Goal: Find specific page/section: Find specific page/section

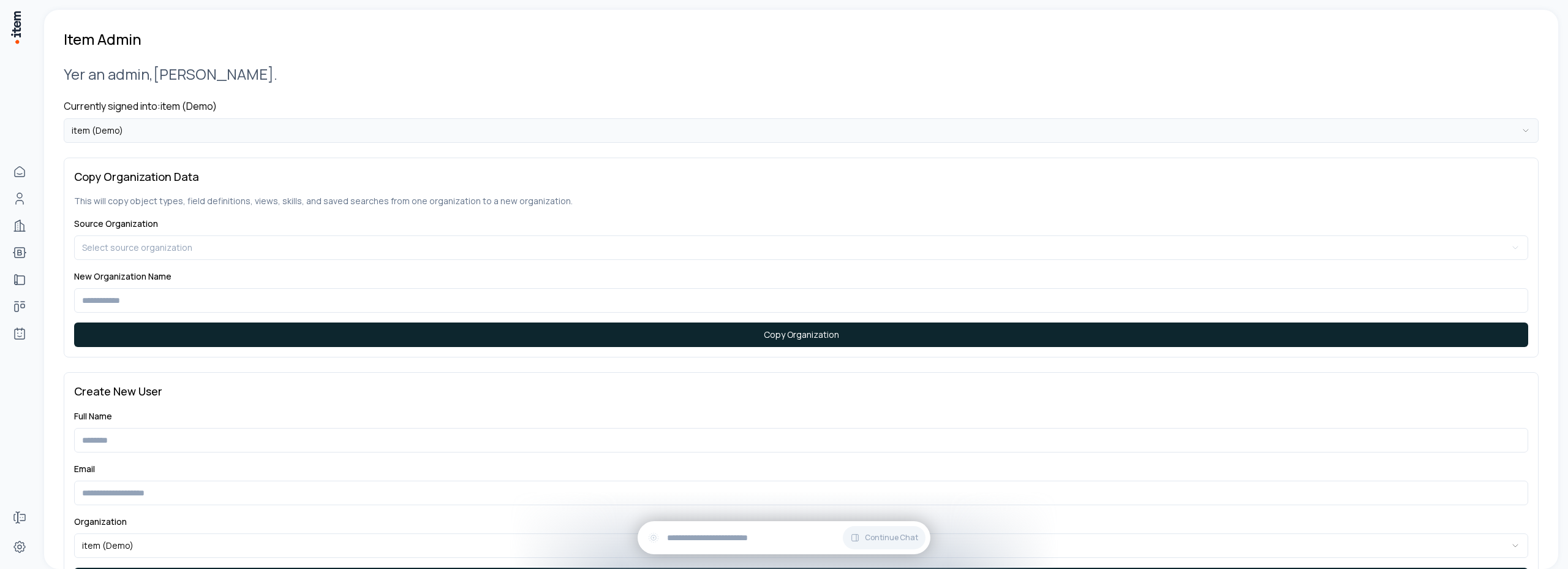
click at [138, 126] on html "**********" at bounding box center [784, 284] width 1568 height 569
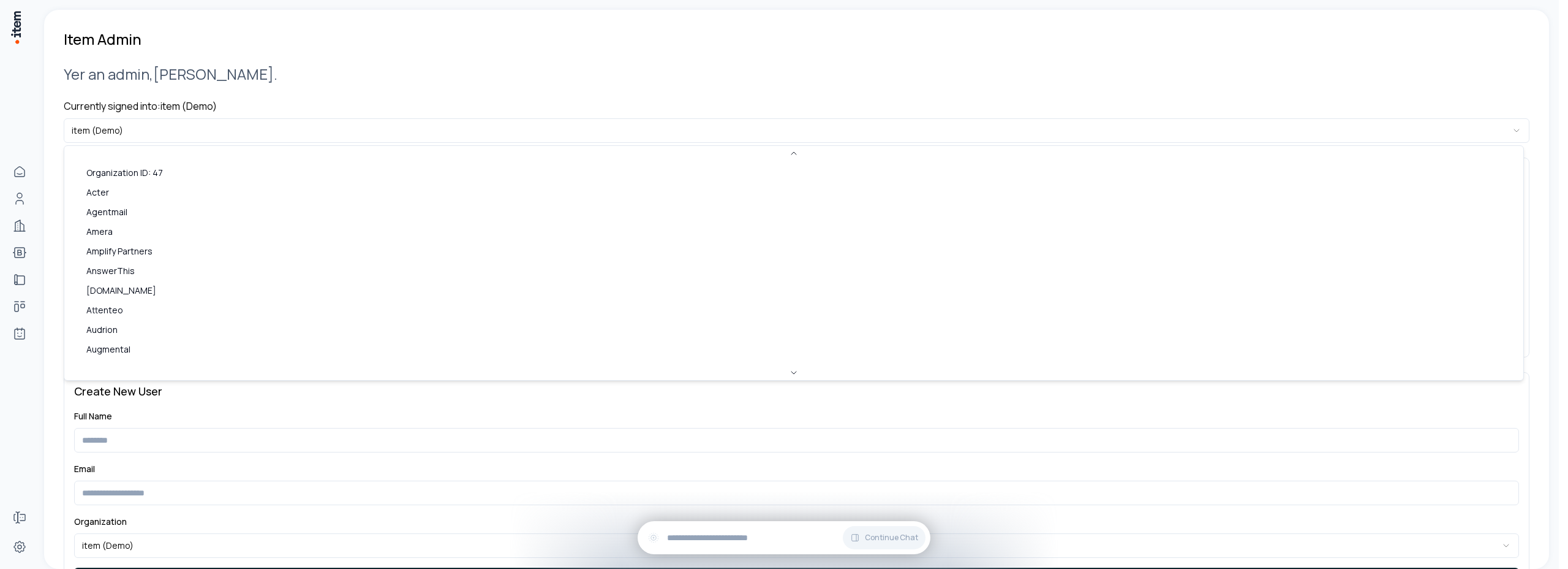
scroll to position [818, 0]
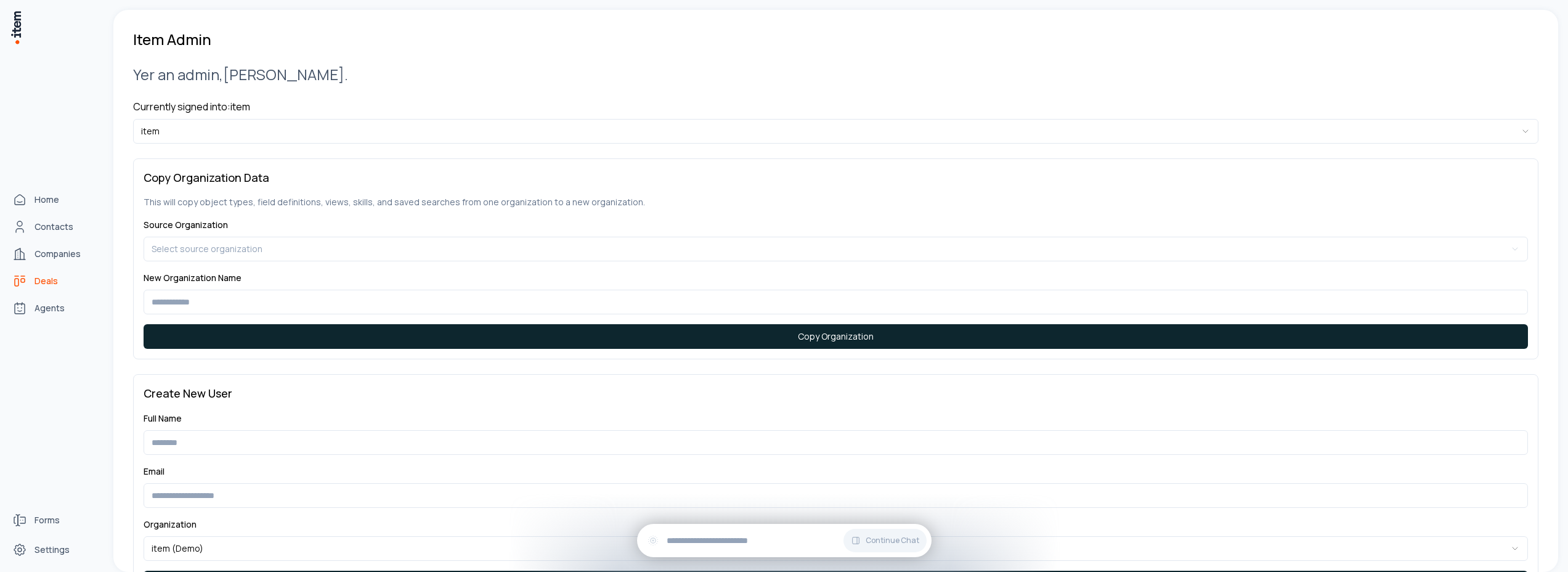
click at [39, 281] on span "Deals" at bounding box center [46, 281] width 24 height 13
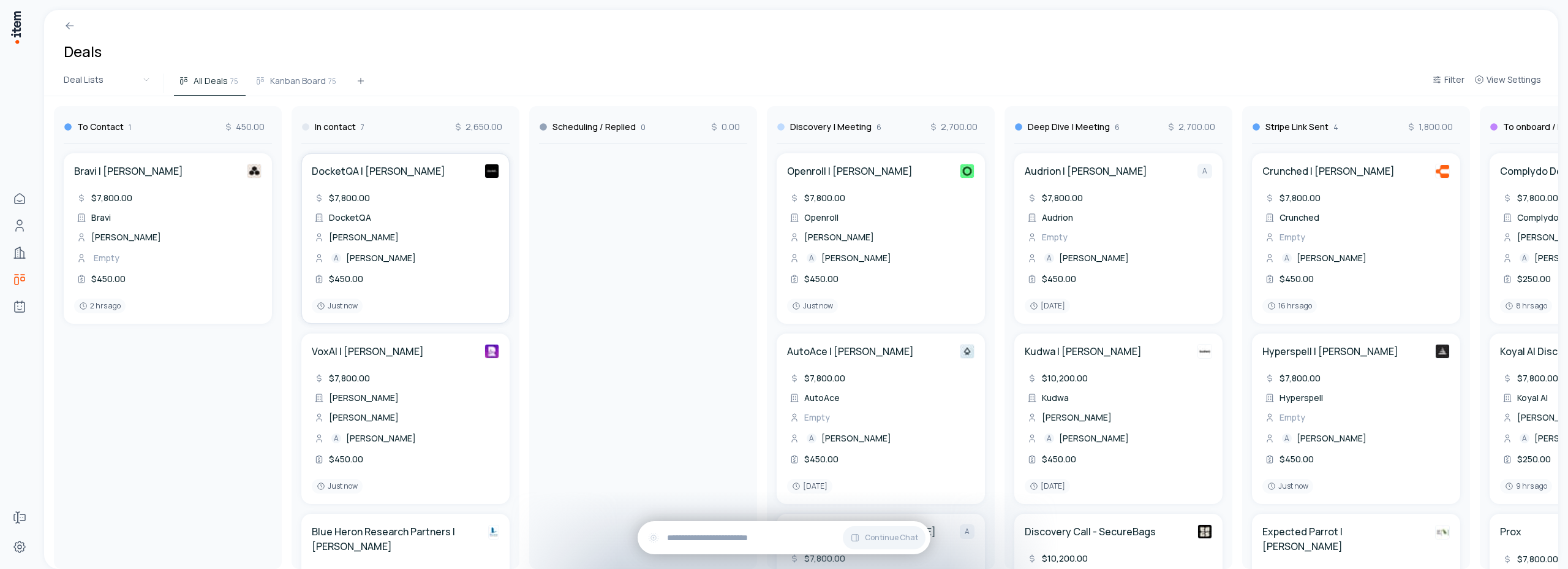
drag, startPoint x: 445, startPoint y: 230, endPoint x: 448, endPoint y: 225, distance: 5.8
click at [448, 225] on div "To Contact 1 450.00 Bravi | Anas Bouassami $7,800.00 Bravi Anas Bouassami Empty…" at bounding box center [1356, 333] width 2624 height 473
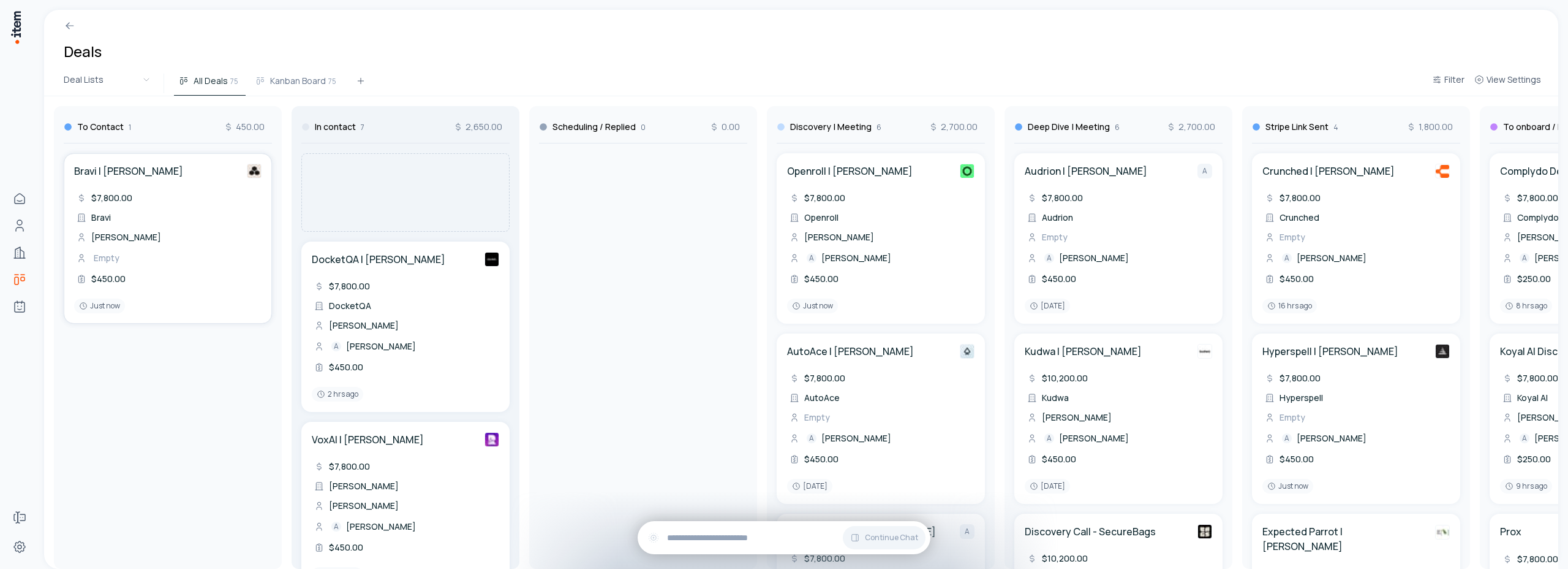
drag, startPoint x: 225, startPoint y: 232, endPoint x: 452, endPoint y: 233, distance: 227.0
click at [452, 233] on div "To Contact 1 450.00 Bravi | Anas Bouassami $7,800.00 Bravi Anas Bouassami Empty…" at bounding box center [1356, 333] width 2624 height 473
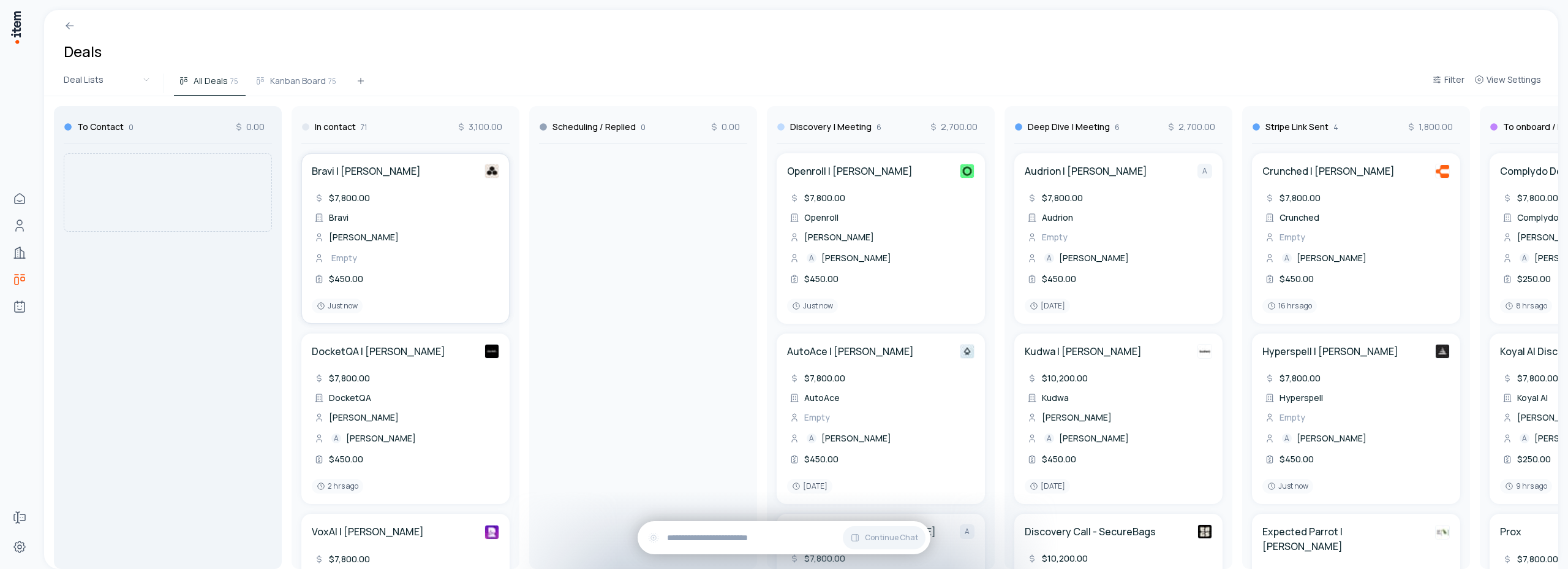
drag, startPoint x: 455, startPoint y: 233, endPoint x: 207, endPoint y: 231, distance: 248.0
click at [207, 231] on div "To Contact 0 0.00 In contact 71 3,100.00 Bravi | Anas Bouassami $7,800.00 Bravi…" at bounding box center [1356, 333] width 2624 height 473
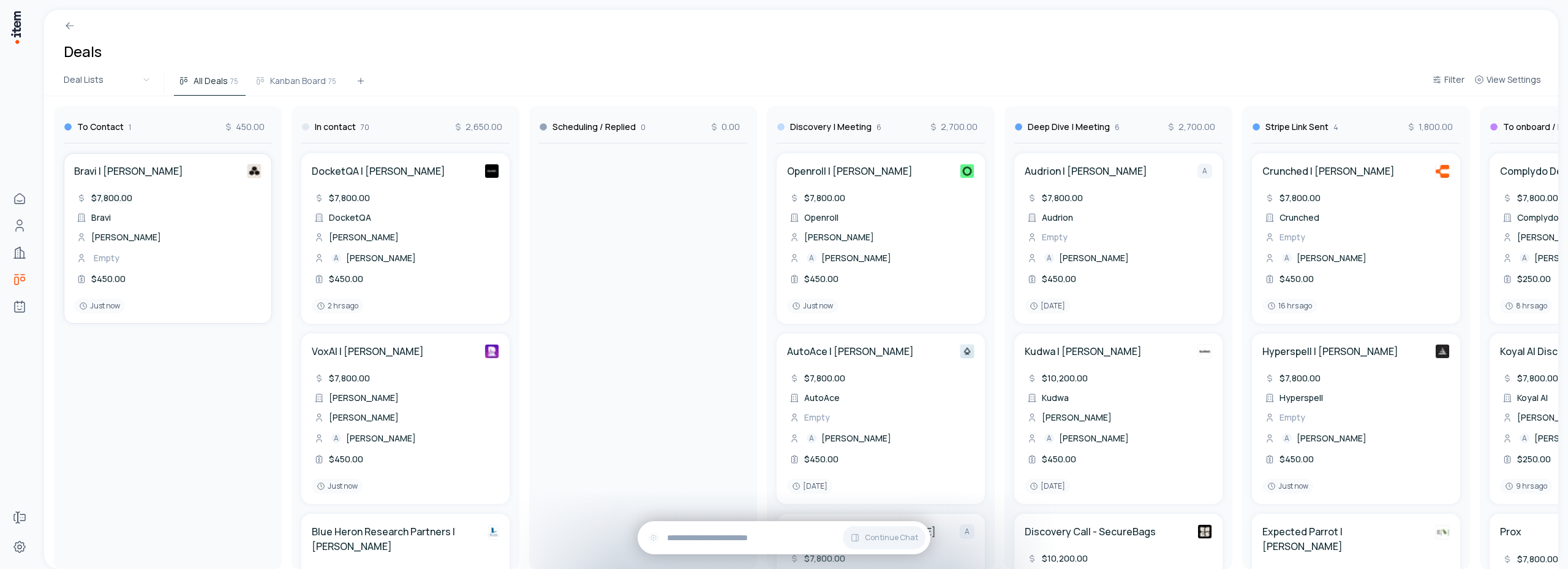
click at [117, 198] on span "$7,800.00" at bounding box center [111, 198] width 41 height 12
click at [242, 215] on div "Bravi" at bounding box center [167, 217] width 187 height 14
click at [110, 263] on span "Empty" at bounding box center [107, 257] width 25 height 12
click at [237, 392] on html "Home Contacts Companies Deals Agents Forms Settings Deals Deal Lists All Deals …" at bounding box center [784, 284] width 1568 height 569
click at [112, 259] on span "Empty" at bounding box center [107, 257] width 25 height 12
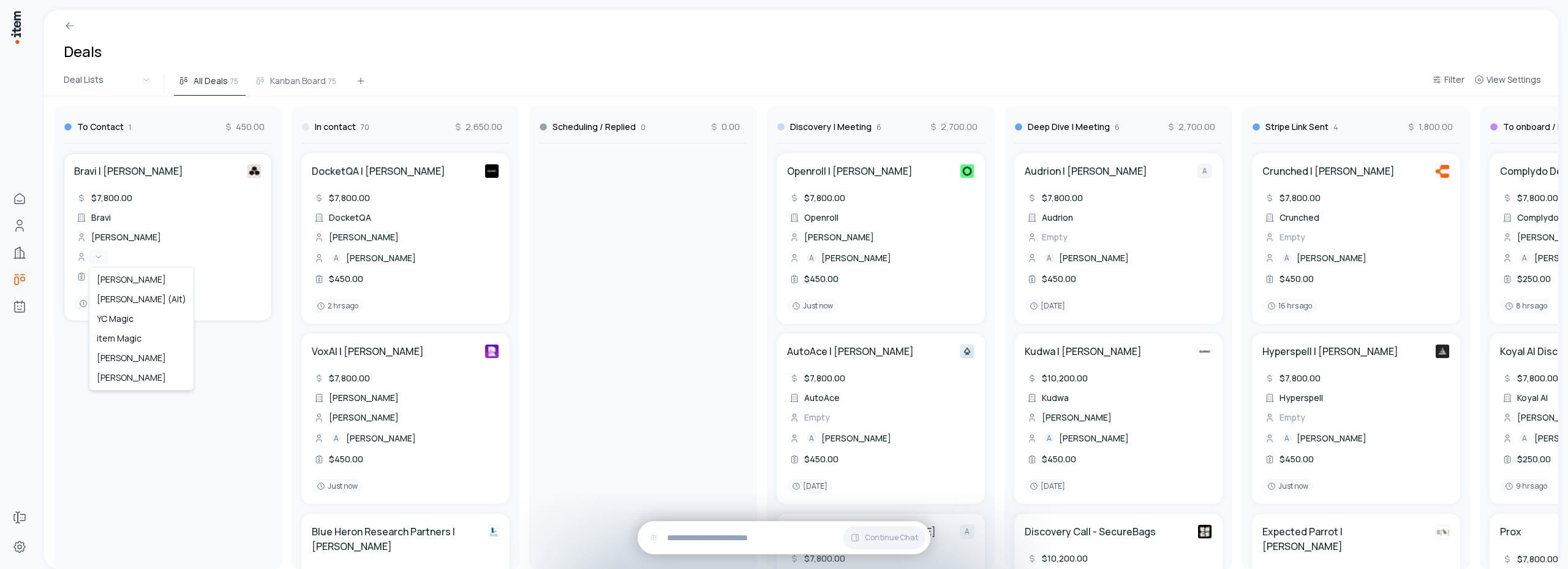
click at [213, 343] on html "Home Contacts Companies Deals Agents Forms Settings Deals Deal Lists All Deals …" at bounding box center [784, 284] width 1568 height 569
click at [124, 280] on div "To Contact 1 450.00 Bravi | Anas Bouassami $7,800.00 Bravi Anas Bouassami Empty…" at bounding box center [1356, 333] width 2624 height 473
click at [119, 280] on span "$450.00" at bounding box center [109, 278] width 34 height 12
click at [189, 354] on div "Bravi | Anas Bouassami $7,800.00 Bravi Anas Bouassami Empty *** Just now" at bounding box center [167, 356] width 218 height 426
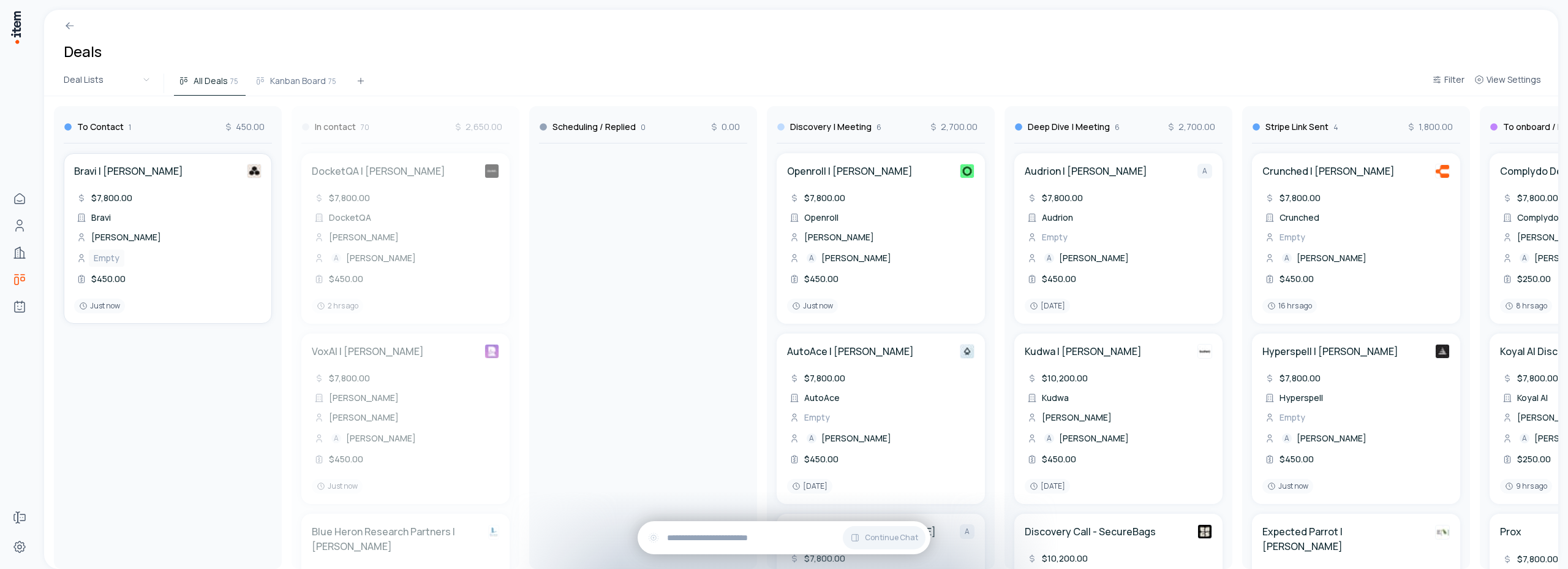
drag, startPoint x: 403, startPoint y: 122, endPoint x: 410, endPoint y: 117, distance: 8.6
click at [410, 117] on div "To Contact 1 450.00 Bravi | Anas Bouassami $7,800.00 Bravi Anas Bouassami Empty…" at bounding box center [1356, 333] width 2624 height 473
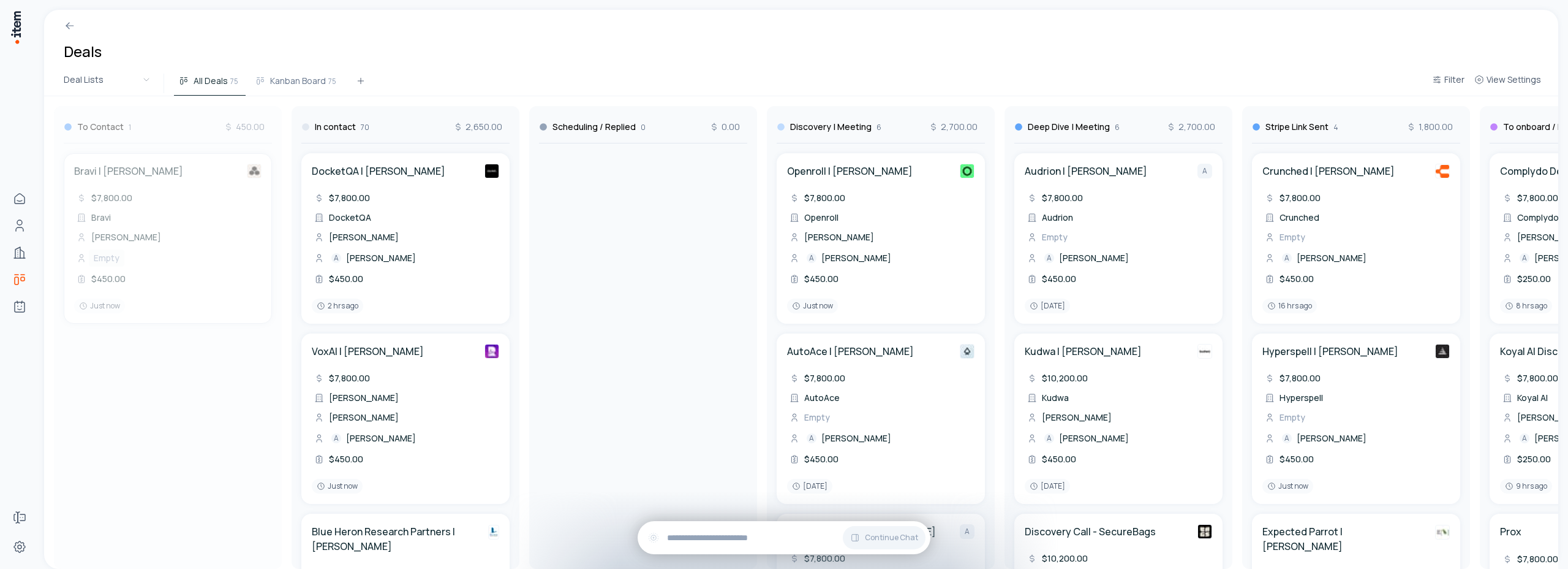
drag, startPoint x: 166, startPoint y: 122, endPoint x: 191, endPoint y: 118, distance: 25.3
click at [191, 118] on div "To Contact 1 450.00 Bravi | Anas Bouassami $7,800.00 Bravi Anas Bouassami Empty…" at bounding box center [1356, 333] width 2624 height 473
click at [1527, 80] on span "View Settings" at bounding box center [1514, 80] width 54 height 13
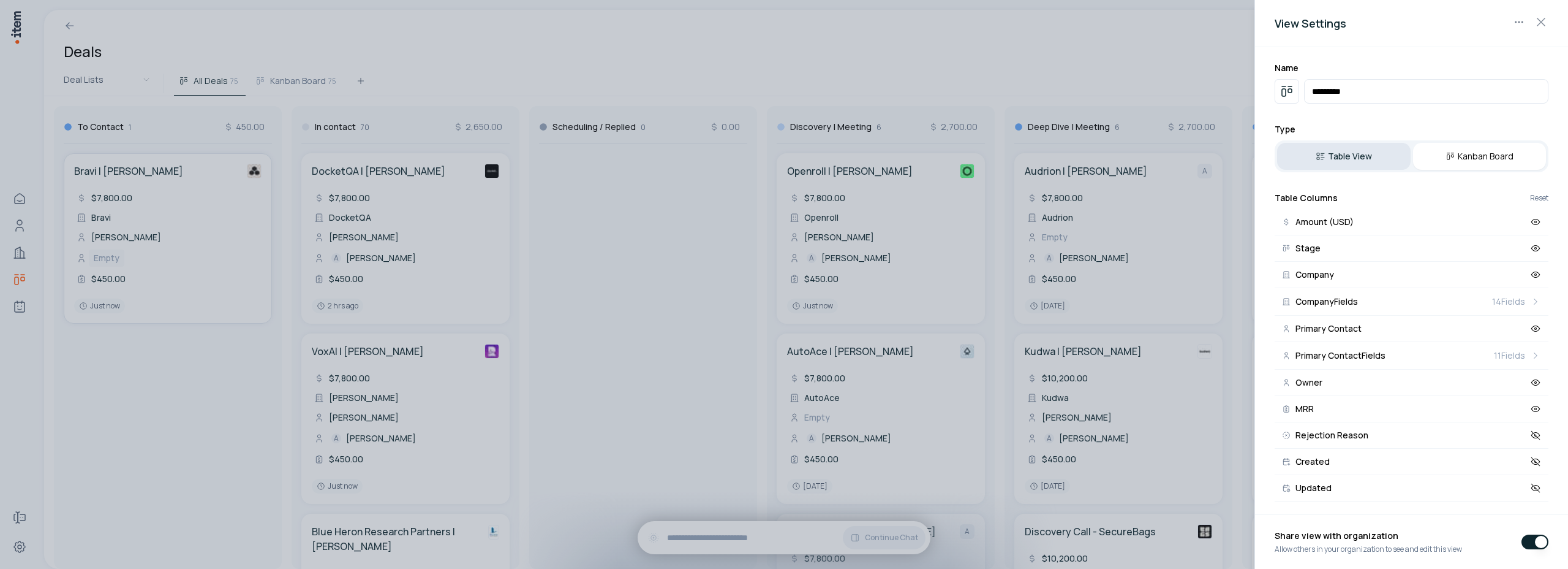
click at [1368, 153] on button "Table View" at bounding box center [1343, 157] width 133 height 27
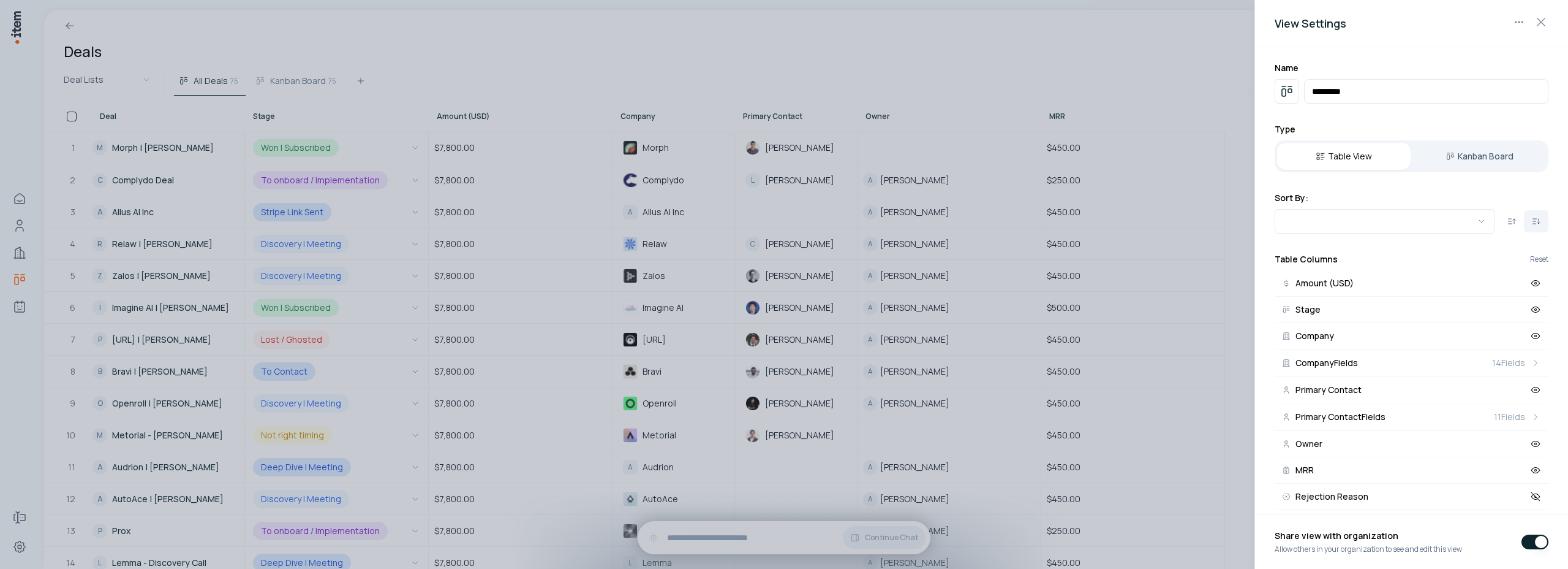
click at [409, 50] on div at bounding box center [784, 284] width 1568 height 569
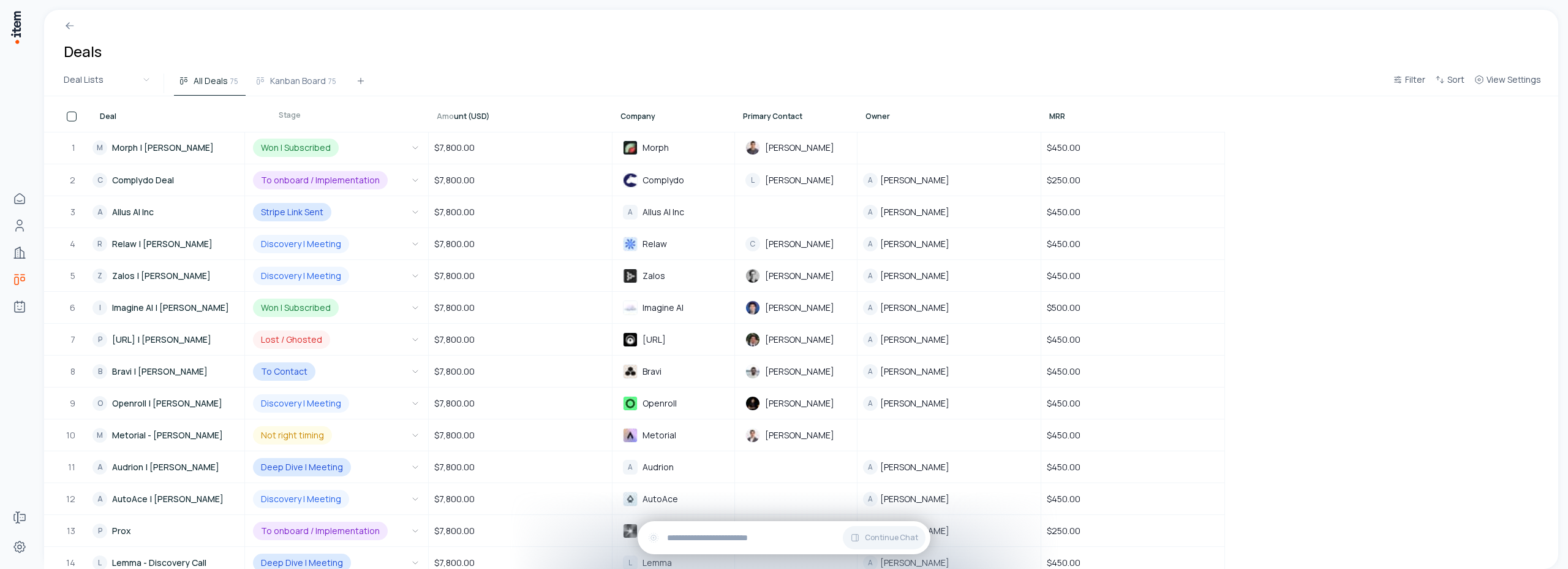
drag, startPoint x: 315, startPoint y: 119, endPoint x: 338, endPoint y: 118, distance: 23.0
drag, startPoint x: 298, startPoint y: 115, endPoint x: 336, endPoint y: 112, distance: 38.1
drag, startPoint x: 292, startPoint y: 112, endPoint x: 328, endPoint y: 110, distance: 36.1
click at [1506, 86] on button "View Settings" at bounding box center [1507, 83] width 77 height 22
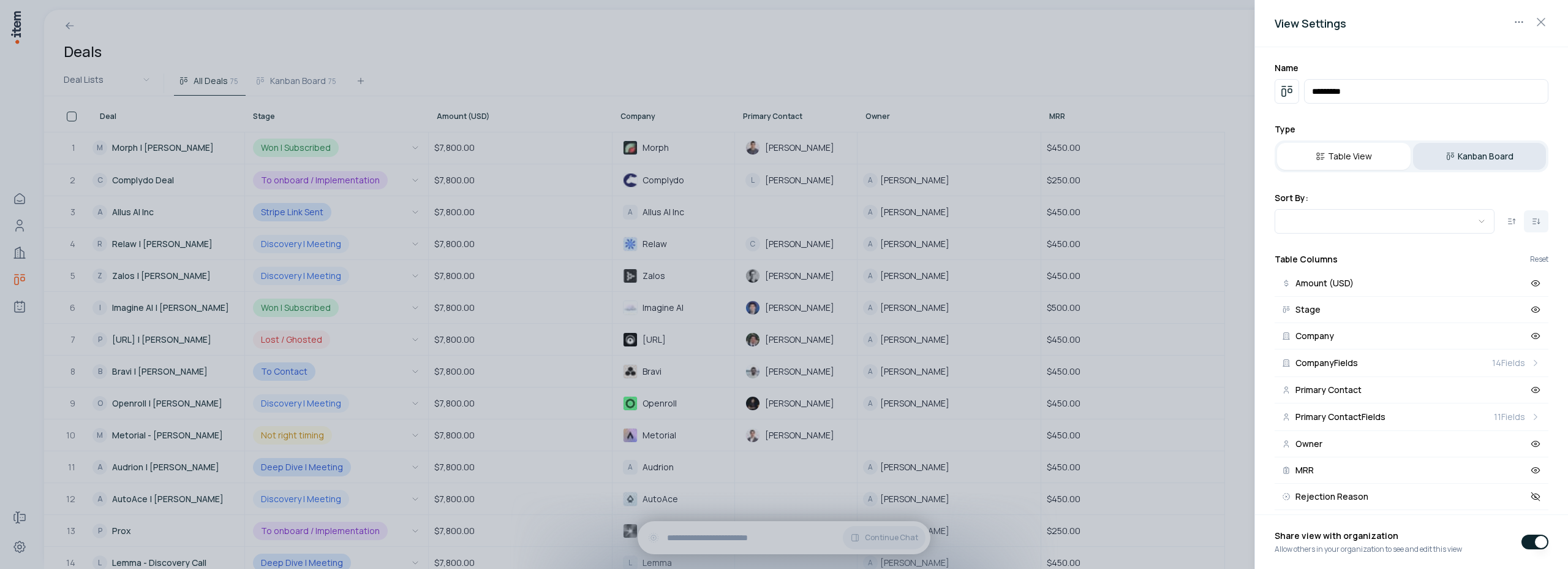
click at [1479, 150] on button "Kanban Board" at bounding box center [1479, 157] width 133 height 27
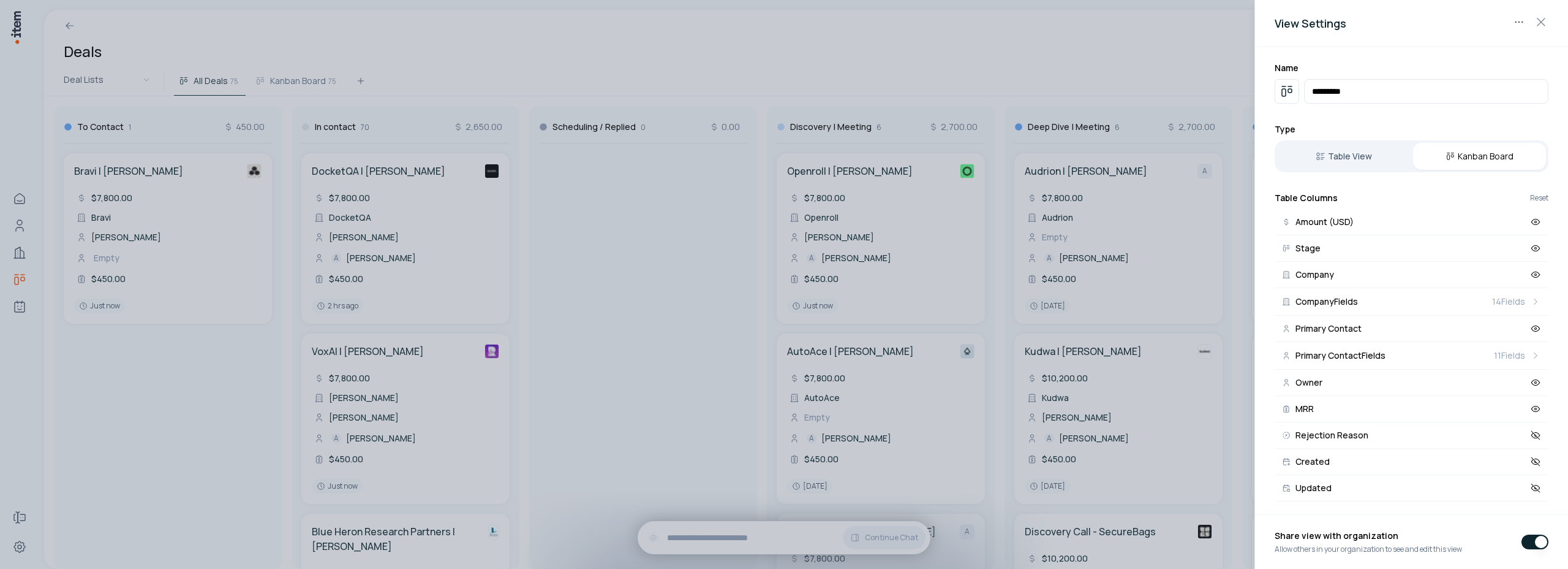
click at [598, 63] on div at bounding box center [784, 284] width 1568 height 569
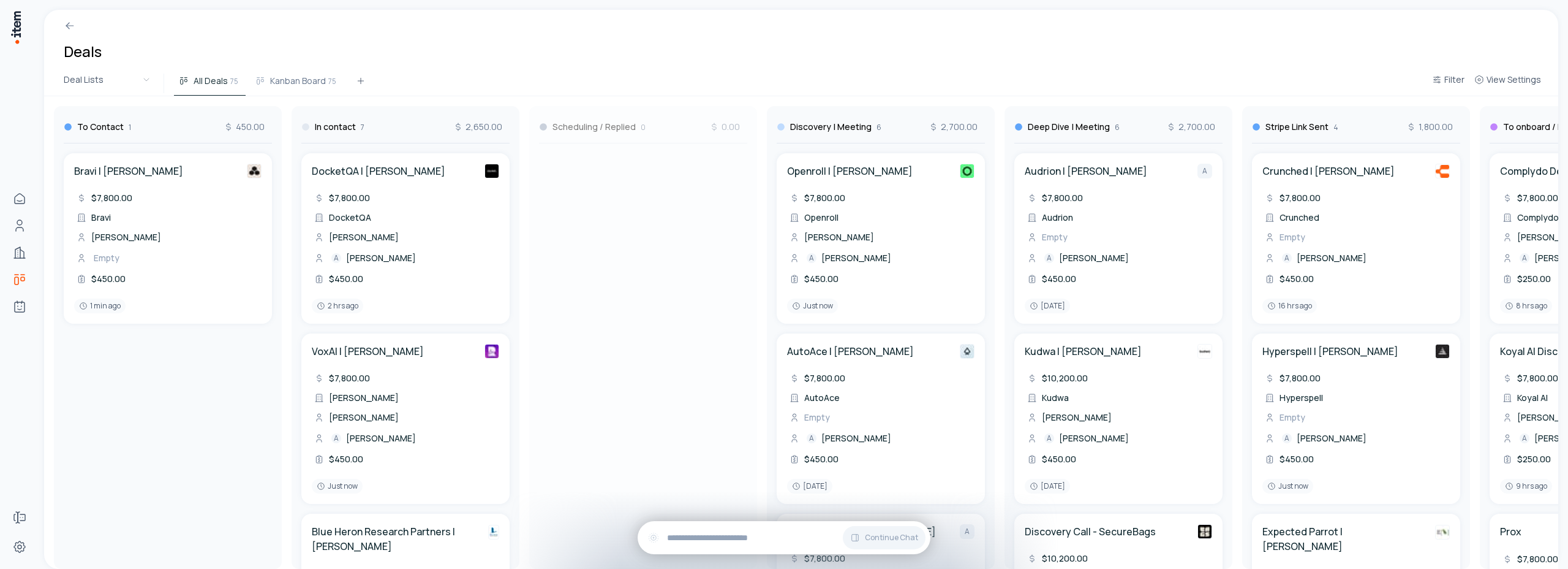
click at [654, 116] on div "To Contact 1 450.00 Bravi | Anas Bouassami $7,800.00 Bravi Anas Bouassami Empty…" at bounding box center [1356, 333] width 2624 height 473
drag, startPoint x: 661, startPoint y: 126, endPoint x: 615, endPoint y: 124, distance: 46.0
click at [615, 124] on div "To Contact 1 450.00 Bravi | Anas Bouassami $7,800.00 Bravi Anas Bouassami Empty…" at bounding box center [1356, 333] width 2624 height 473
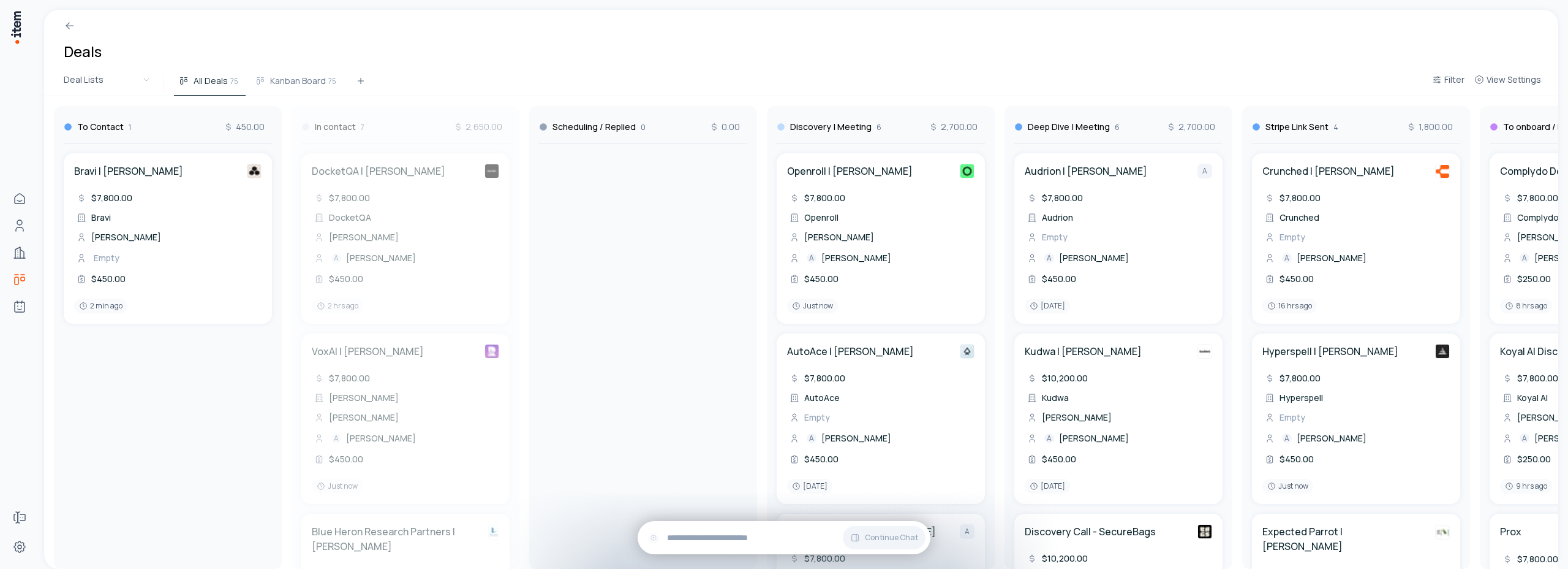
drag, startPoint x: 412, startPoint y: 122, endPoint x: 485, endPoint y: 121, distance: 73.0
click at [485, 121] on div "To Contact 1 450.00 Bravi | Anas Bouassami $7,800.00 Bravi Anas Bouassami Empty…" at bounding box center [1356, 333] width 2624 height 473
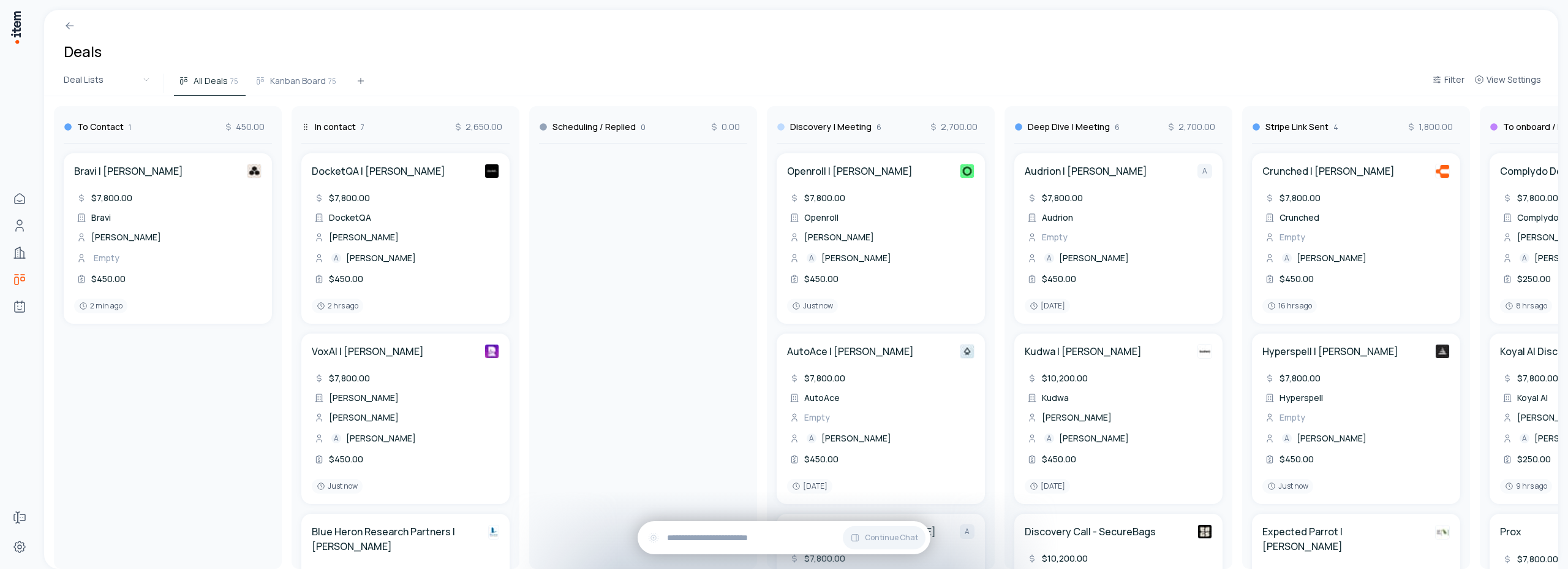
click at [419, 124] on div "In contact 7 2,650.00" at bounding box center [406, 124] width 208 height 37
drag, startPoint x: 401, startPoint y: 227, endPoint x: 431, endPoint y: 218, distance: 31.3
click at [433, 218] on div "To Contact 1 450.00 Bravi | Anas Bouassami $7,800.00 Bravi Anas Bouassami Empty…" at bounding box center [1356, 333] width 2624 height 473
click at [393, 119] on div "In contact 7 2,650.00" at bounding box center [406, 124] width 208 height 37
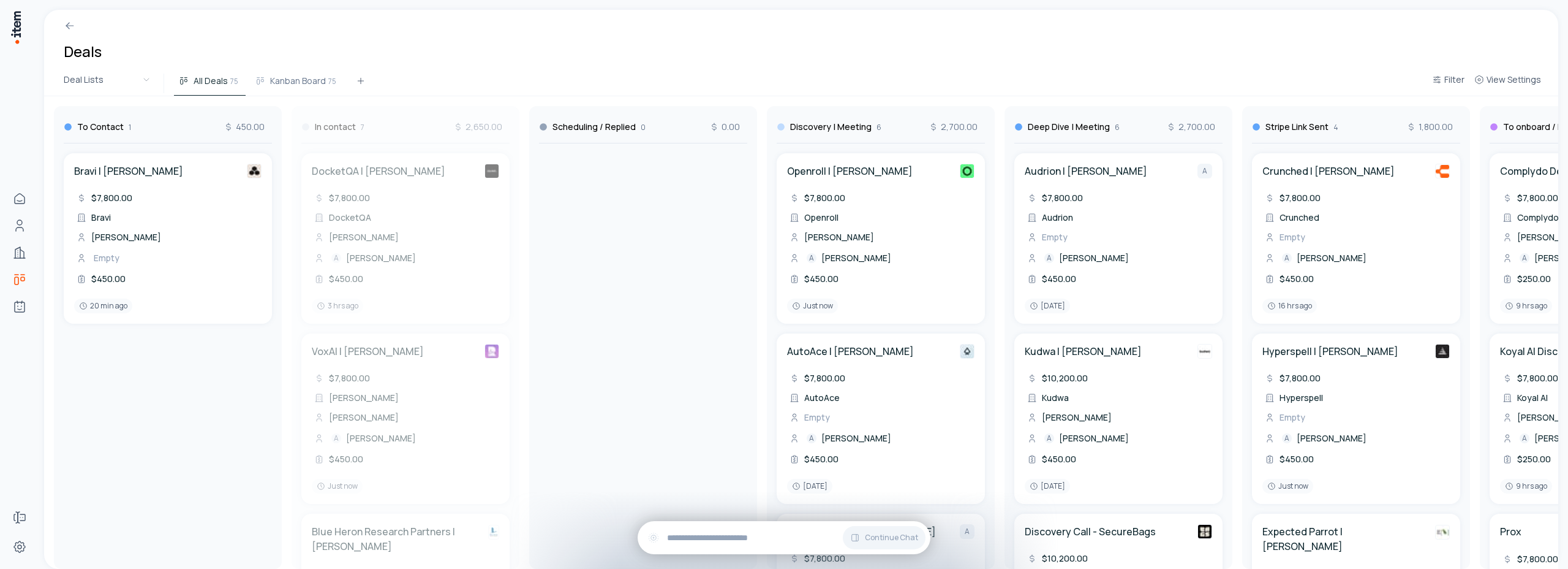
drag, startPoint x: 405, startPoint y: 130, endPoint x: 397, endPoint y: 122, distance: 11.3
click at [398, 121] on div "To Contact 1 450.00 Bravi | [PERSON_NAME] $7,800.00 Bravi Anas Bouassami Empty …" at bounding box center [1356, 333] width 2624 height 473
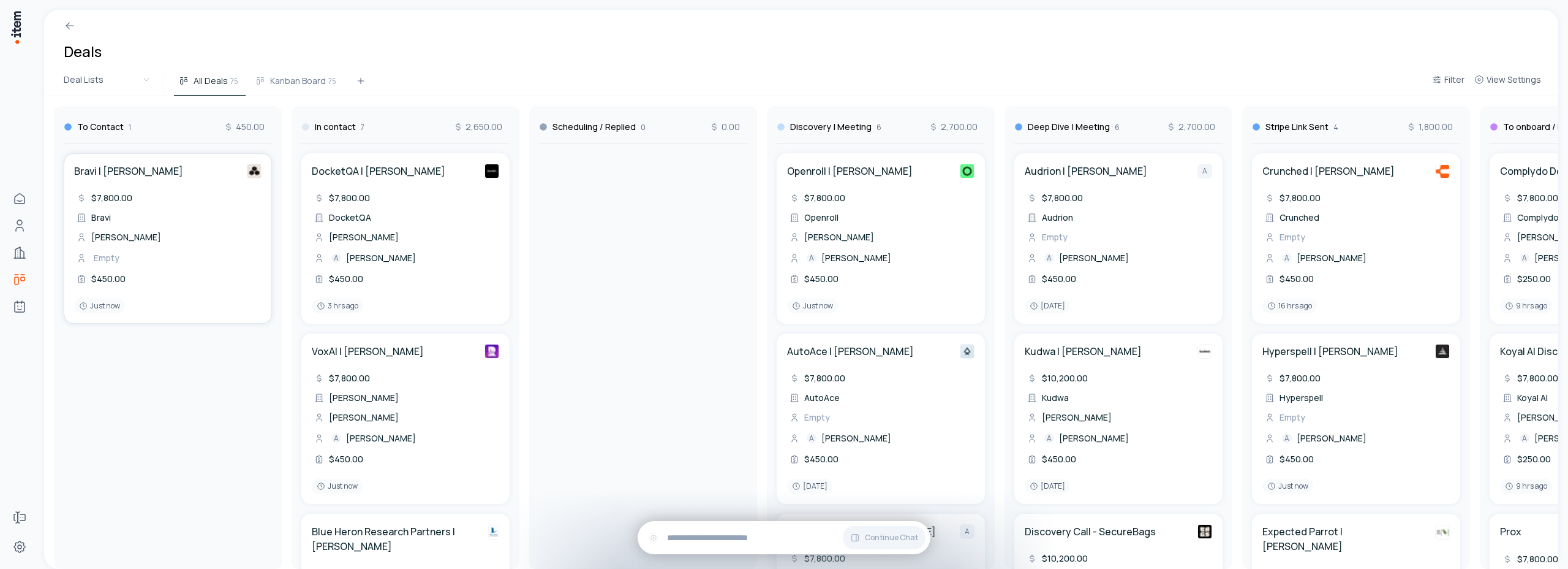
drag, startPoint x: 223, startPoint y: 227, endPoint x: 220, endPoint y: 217, distance: 10.4
click at [220, 217] on div "To Contact 1 450.00 Bravi | [PERSON_NAME] $7,800.00 Bravi Anas Bouassami Empty …" at bounding box center [1356, 333] width 2624 height 473
click at [1511, 75] on span "View Settings" at bounding box center [1514, 80] width 54 height 13
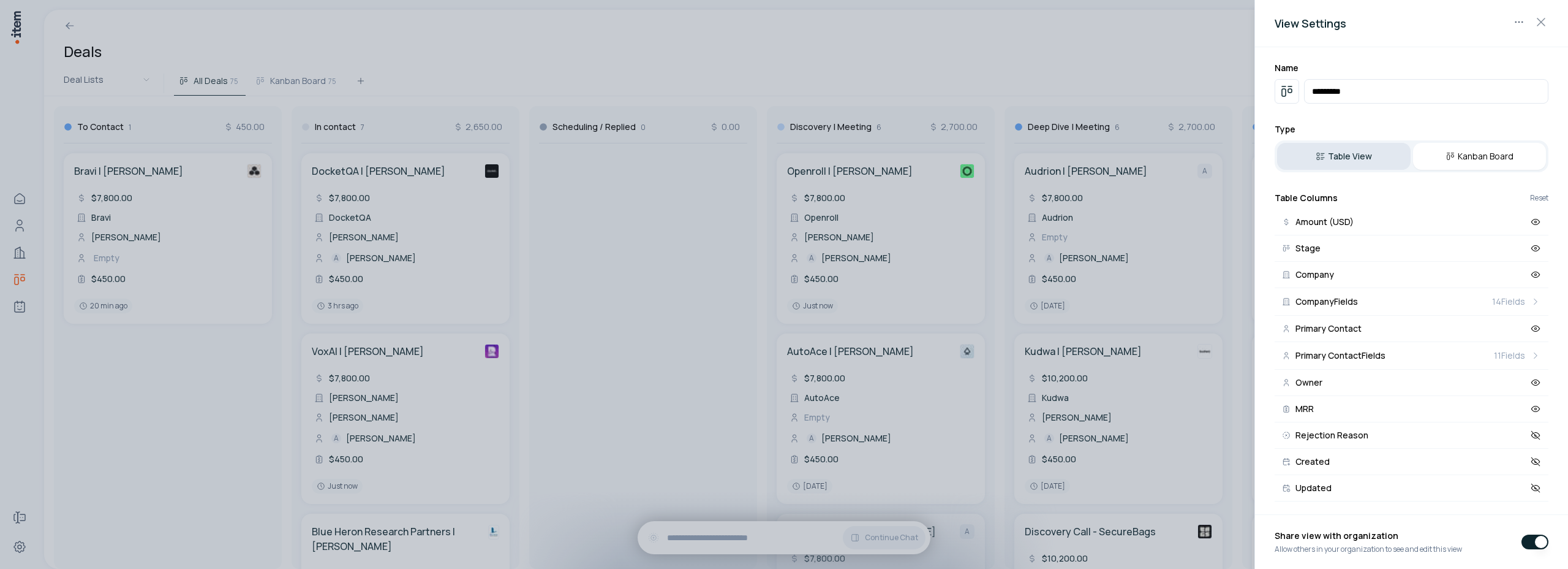
click at [1335, 152] on button "Table View" at bounding box center [1343, 157] width 133 height 27
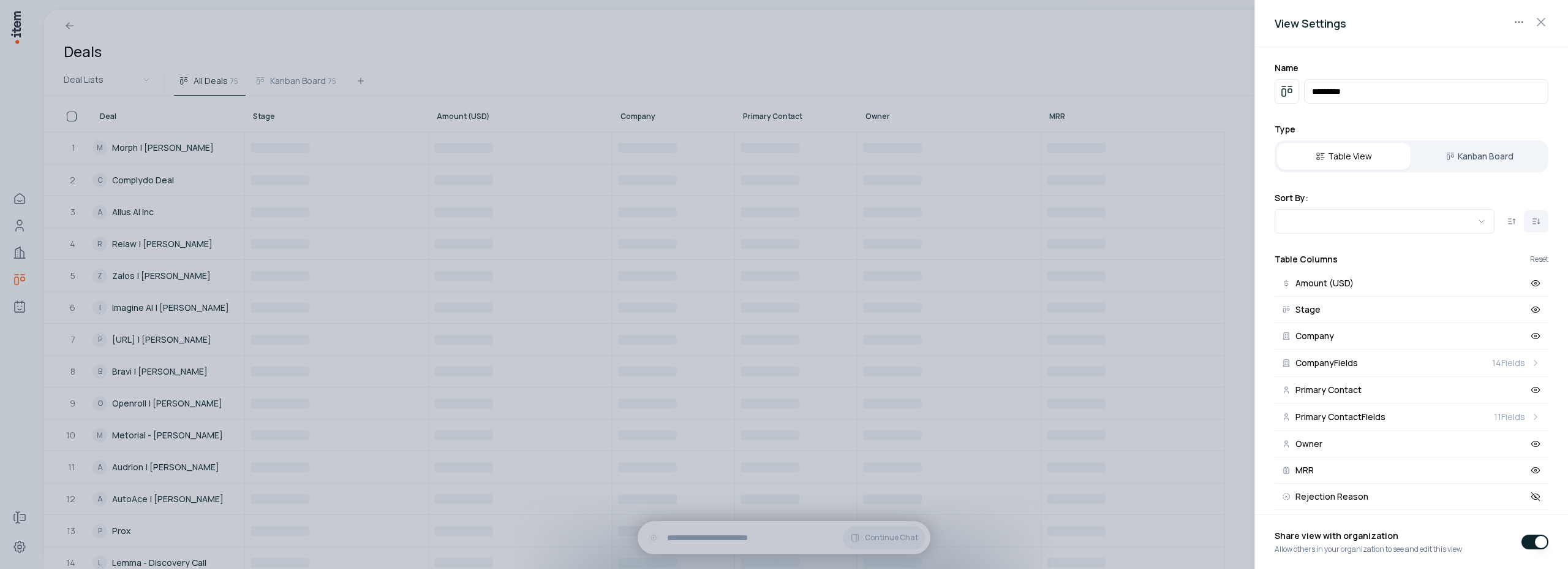
click at [459, 41] on div at bounding box center [784, 284] width 1568 height 569
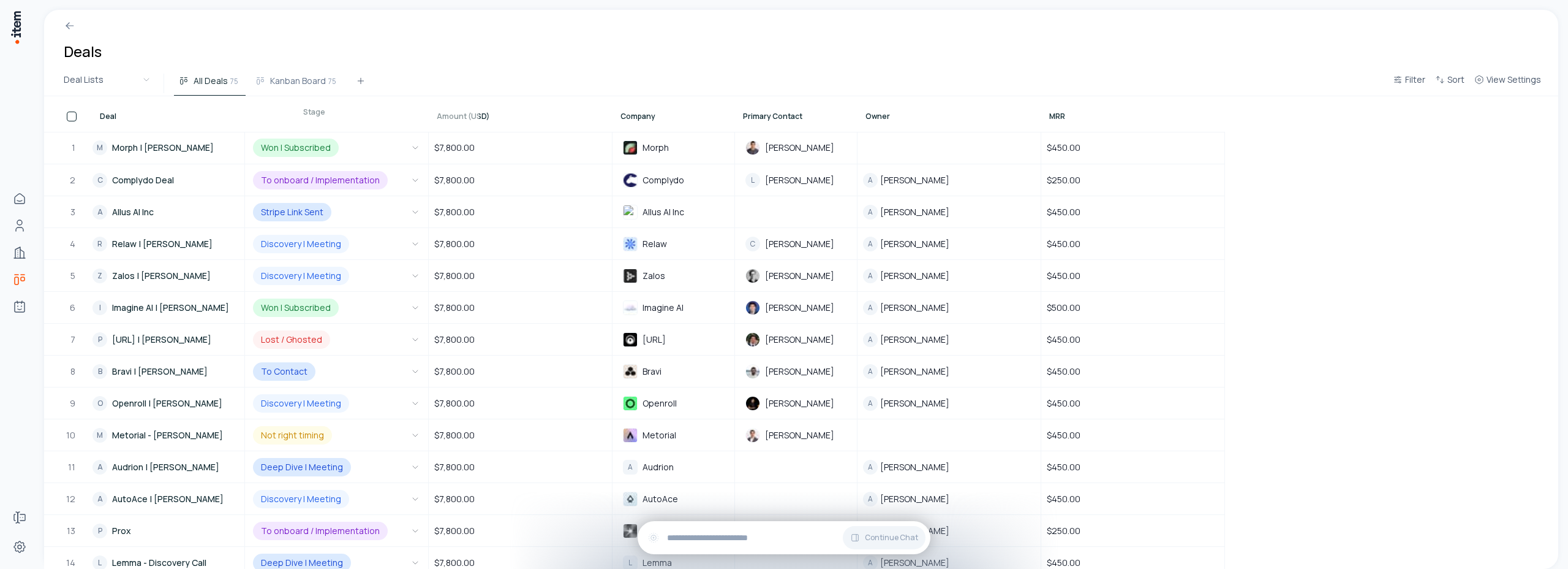
drag, startPoint x: 277, startPoint y: 116, endPoint x: 363, endPoint y: 111, distance: 86.1
click at [1506, 86] on button "View Settings" at bounding box center [1507, 83] width 77 height 22
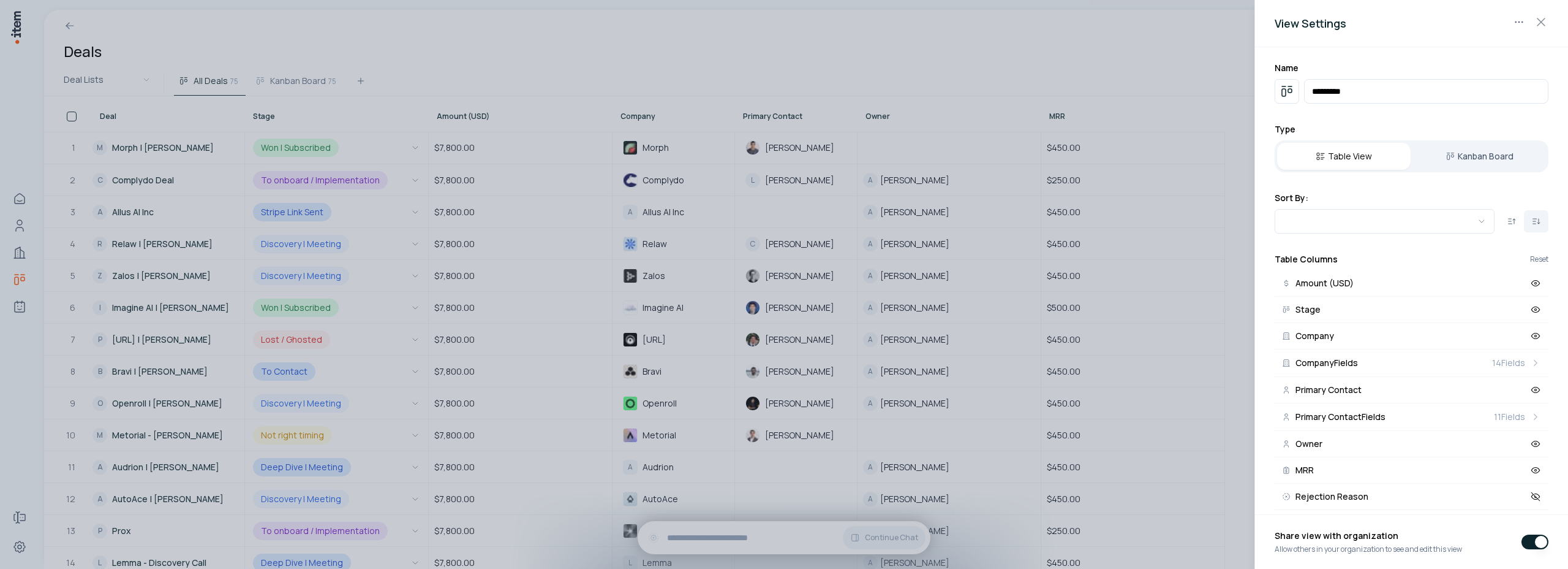
click at [932, 57] on div at bounding box center [784, 284] width 1568 height 569
